Goal: Find specific fact: Find specific fact

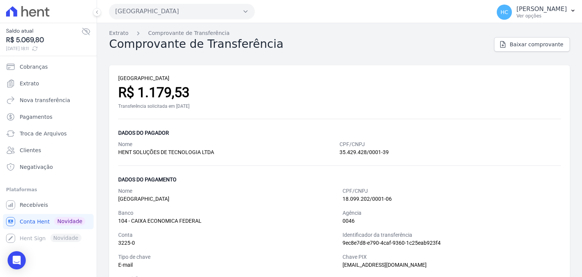
click at [344, 55] on div "Extrato Comprovante de Transferência Comprovante de Transferência Baixar compro…" at bounding box center [339, 160] width 485 height 275
click at [26, 39] on span "R$ 5.411,14" at bounding box center [43, 40] width 75 height 10
copy span "5.411,14"
